Goal: Information Seeking & Learning: Learn about a topic

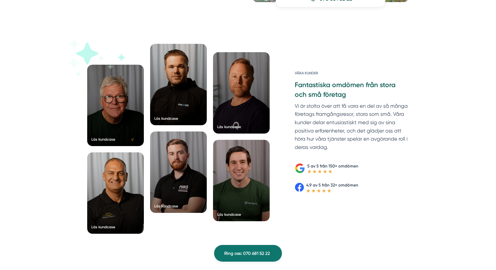
scroll to position [788, 0]
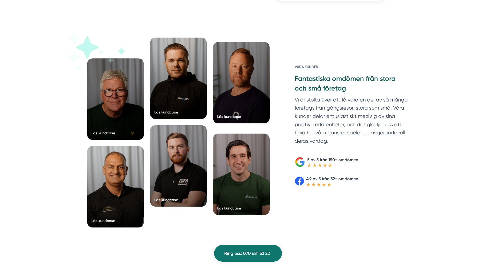
click at [248, 101] on div at bounding box center [241, 82] width 57 height 81
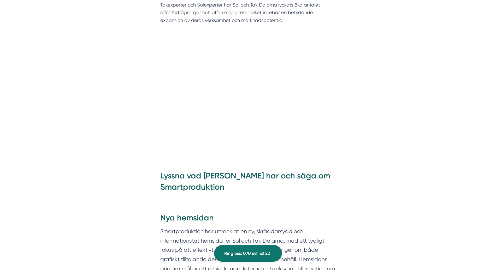
scroll to position [477, 0]
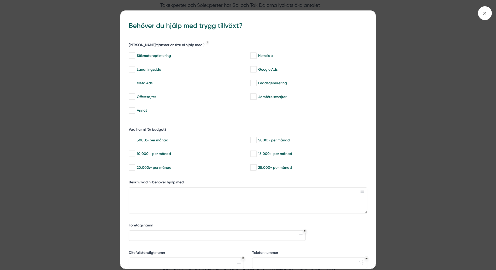
click at [60, 123] on div "bbc9b822-b2c6-488a-ab3e-9a2d59e49c7c Behöver du hjälp med trygg tillväxt? Vilka…" at bounding box center [248, 135] width 496 height 270
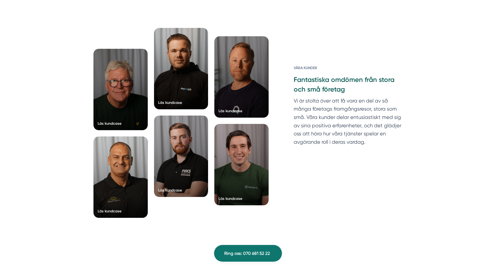
scroll to position [1740, 0]
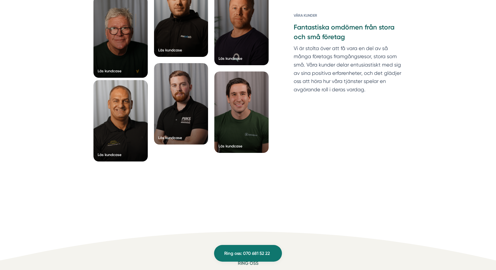
click at [132, 122] on div at bounding box center [120, 120] width 54 height 81
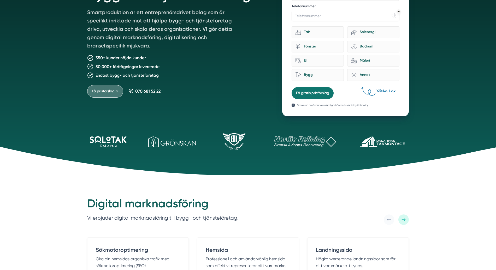
scroll to position [89, 0]
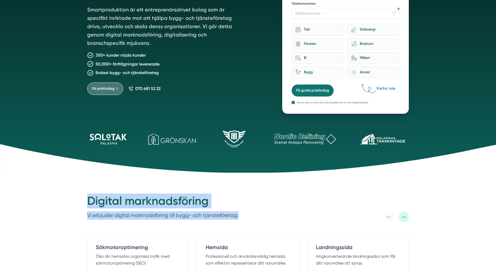
drag, startPoint x: 89, startPoint y: 200, endPoint x: 241, endPoint y: 218, distance: 153.0
click at [241, 218] on div "Digital marknadsföring Vi erbjuder digital marknadsföring till bygg- och tjänst…" at bounding box center [248, 208] width 322 height 29
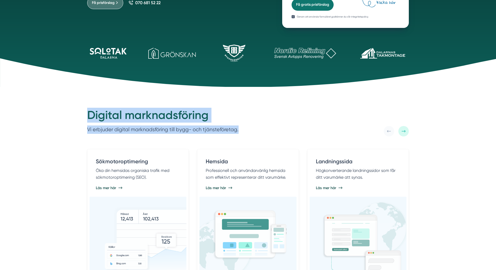
scroll to position [177, 0]
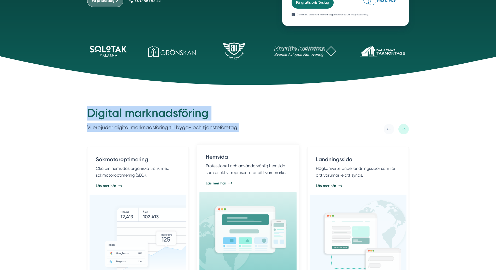
click at [245, 178] on div "Hemsida Professionell och användarvänlig hemsida som effektivt representerar di…" at bounding box center [248, 167] width 84 height 28
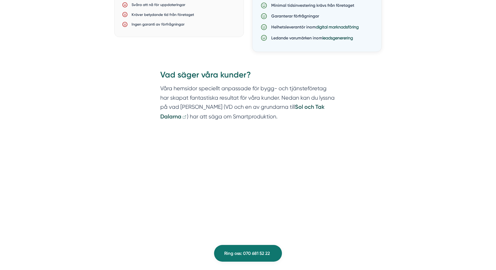
scroll to position [801, 0]
